Goal: Task Accomplishment & Management: Use online tool/utility

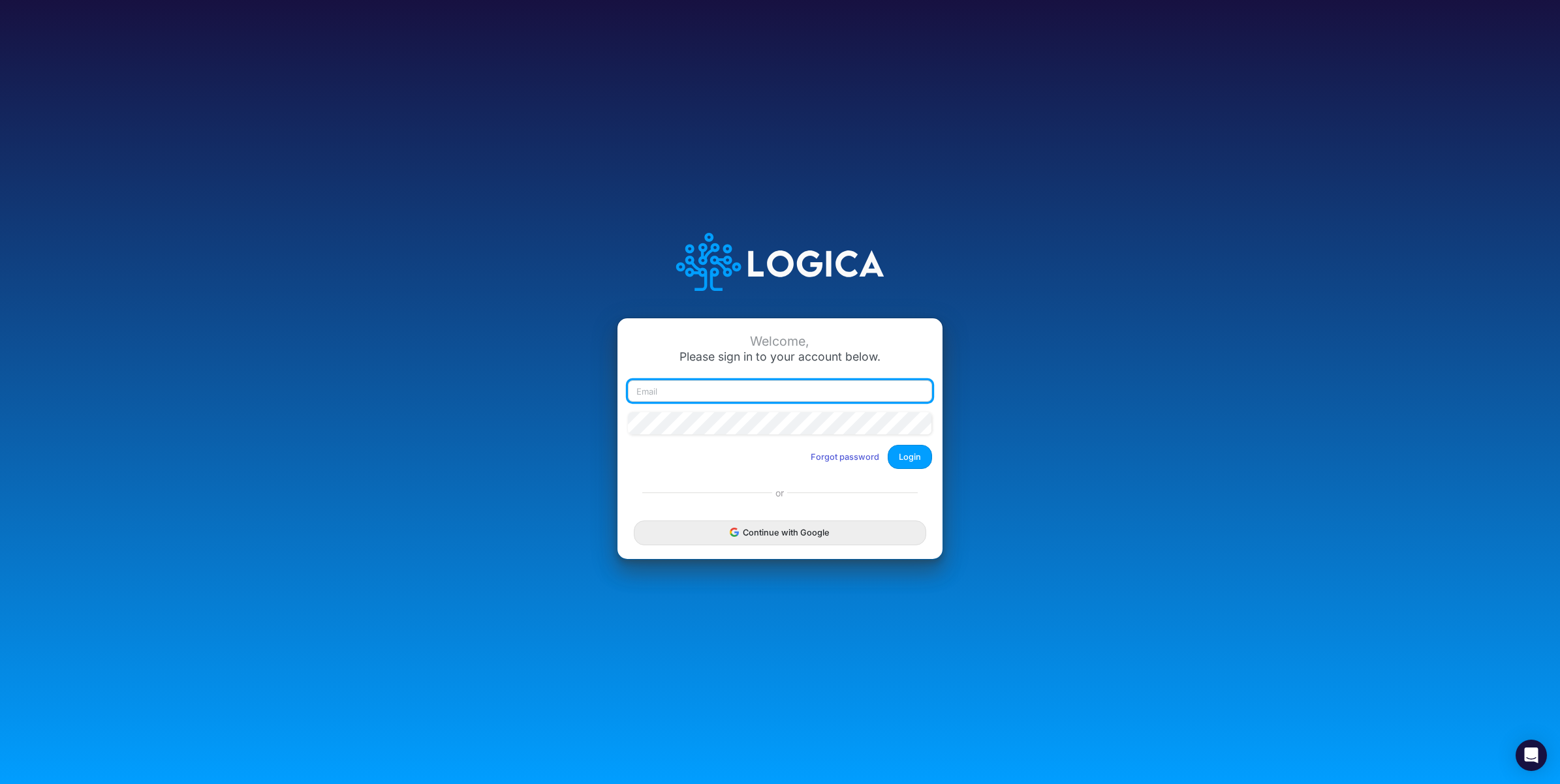
click at [732, 395] on input "email" at bounding box center [780, 391] width 304 height 22
paste input "carissa.castro+dm@logica.cloud"
type input "carissa.castro+dm@logica.cloud"
click at [912, 460] on button "Login" at bounding box center [910, 457] width 44 height 24
